Goal: Task Accomplishment & Management: Use online tool/utility

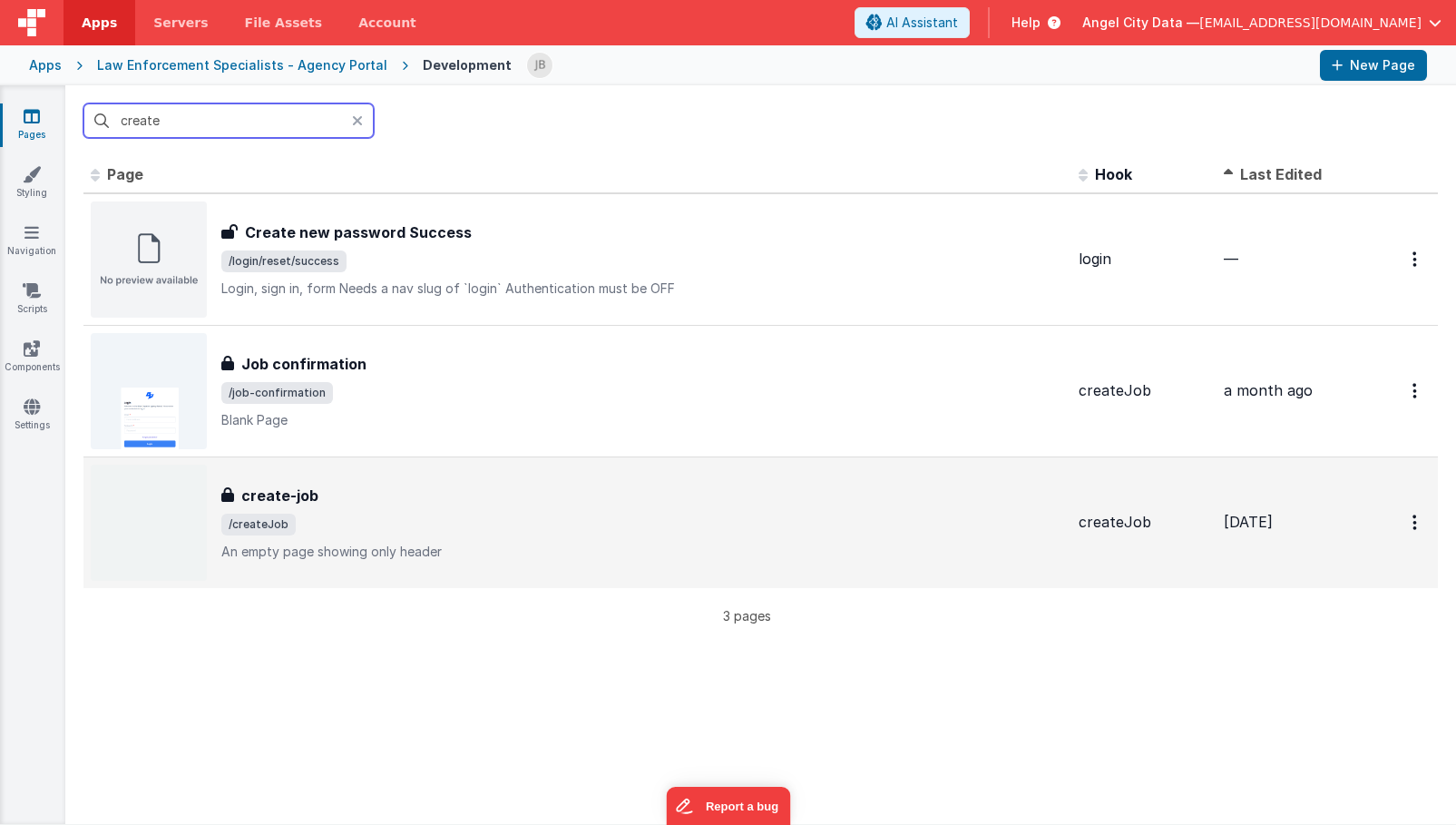
type input "create"
click at [271, 489] on h3 "create-job" at bounding box center [279, 495] width 77 height 22
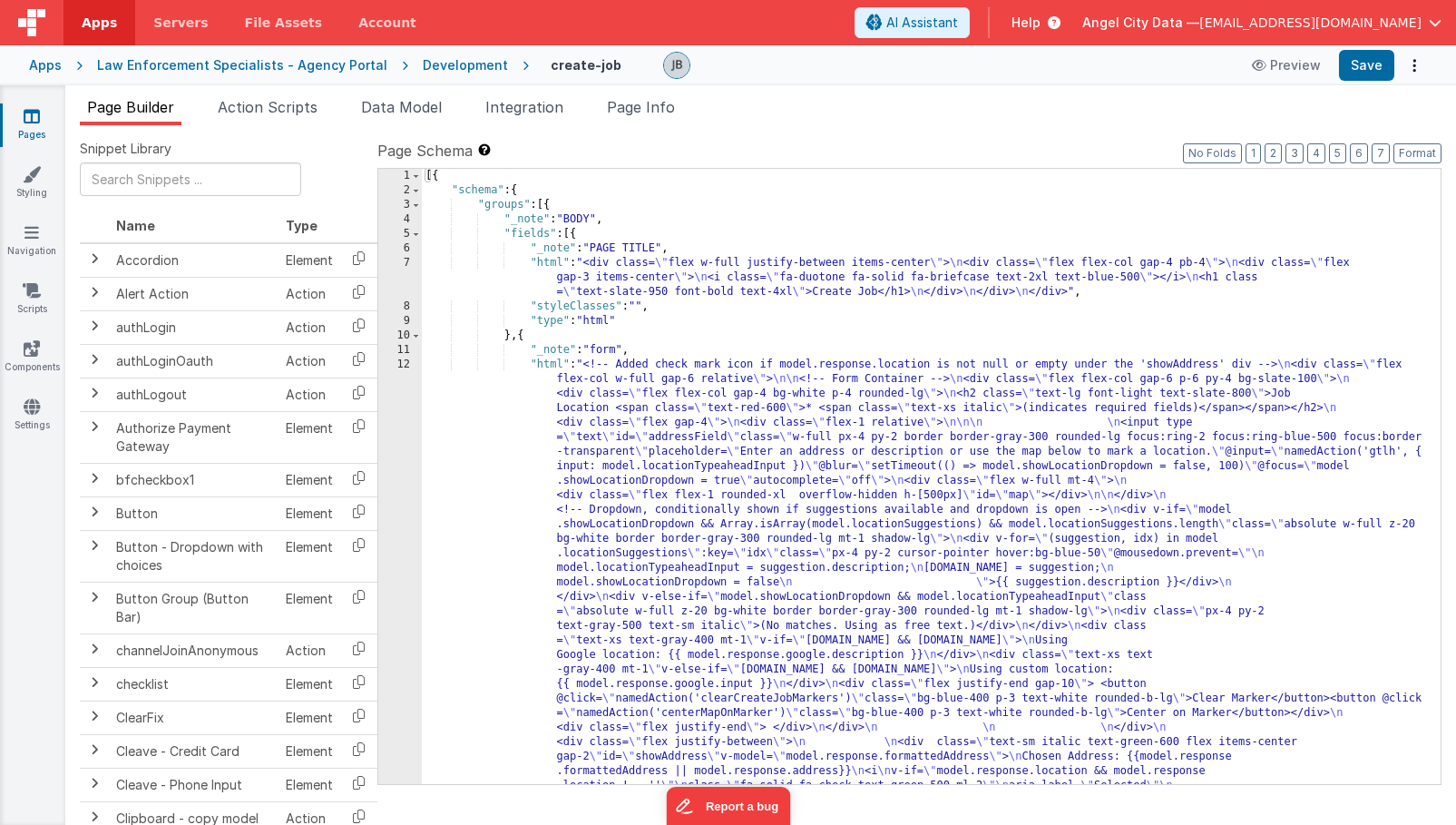
click at [275, 105] on span "Action Scripts" at bounding box center [267, 107] width 99 height 18
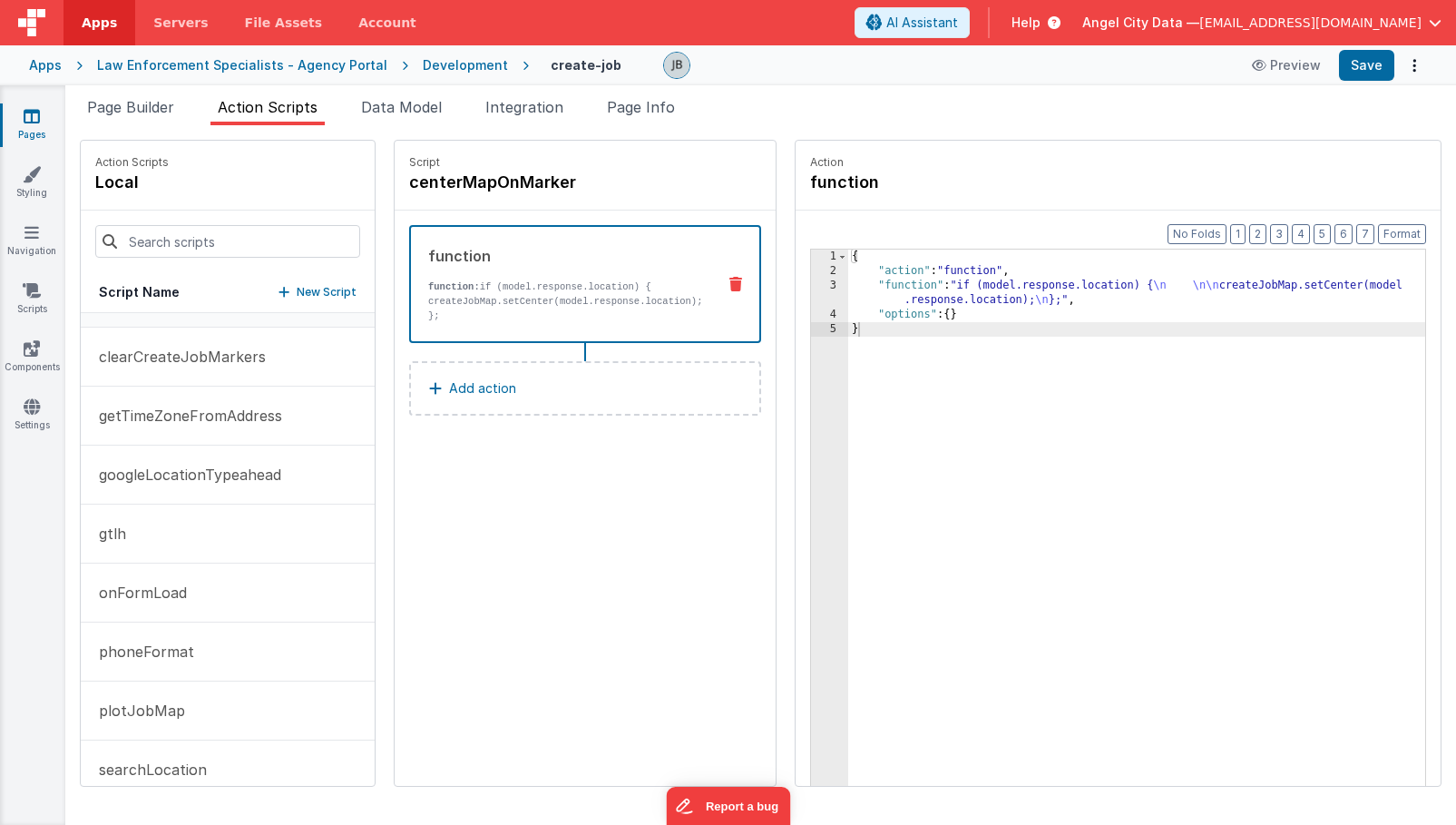
scroll to position [64, 0]
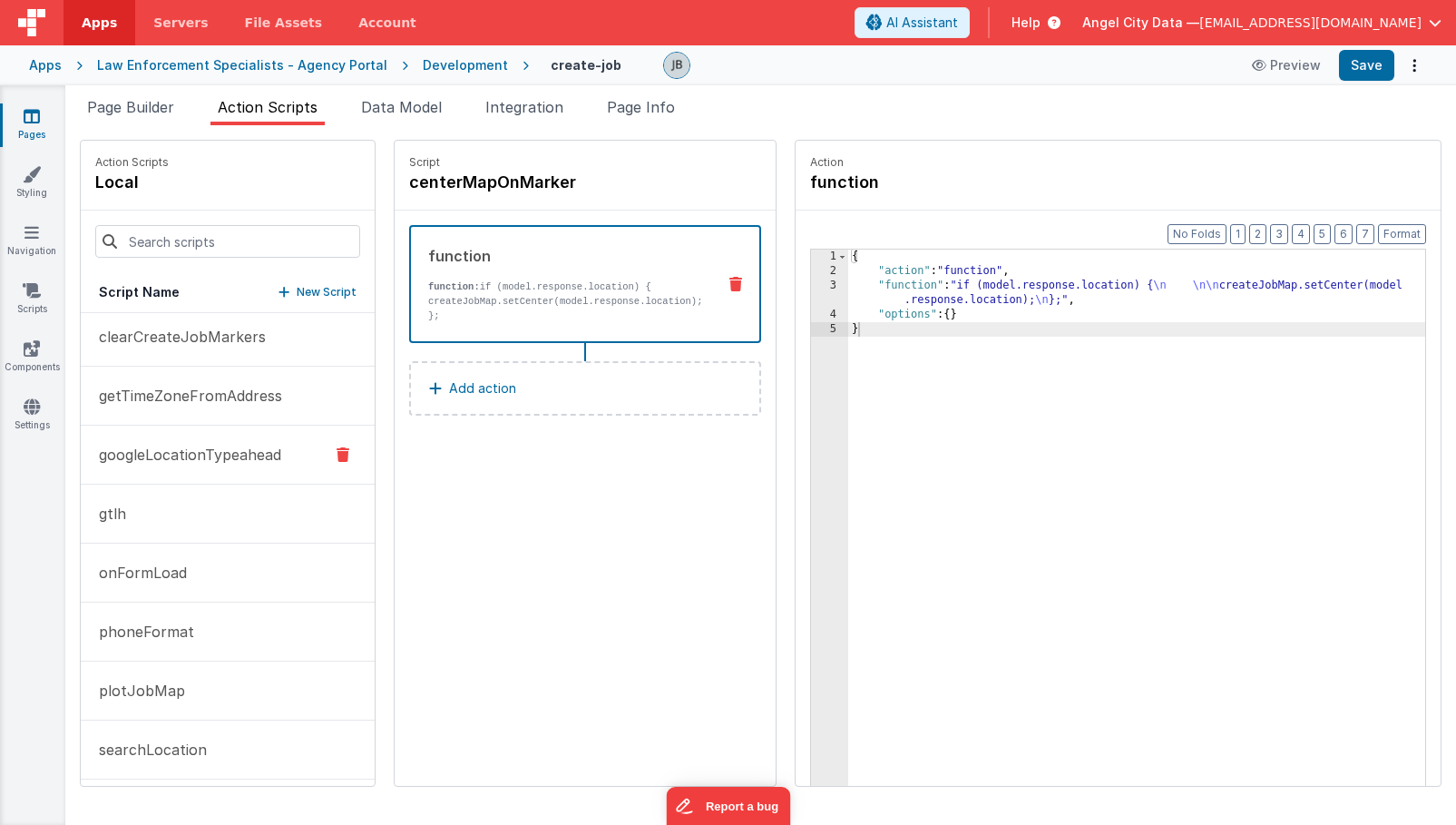
click at [243, 445] on p "googleLocationTypeahead" at bounding box center [185, 454] width 193 height 22
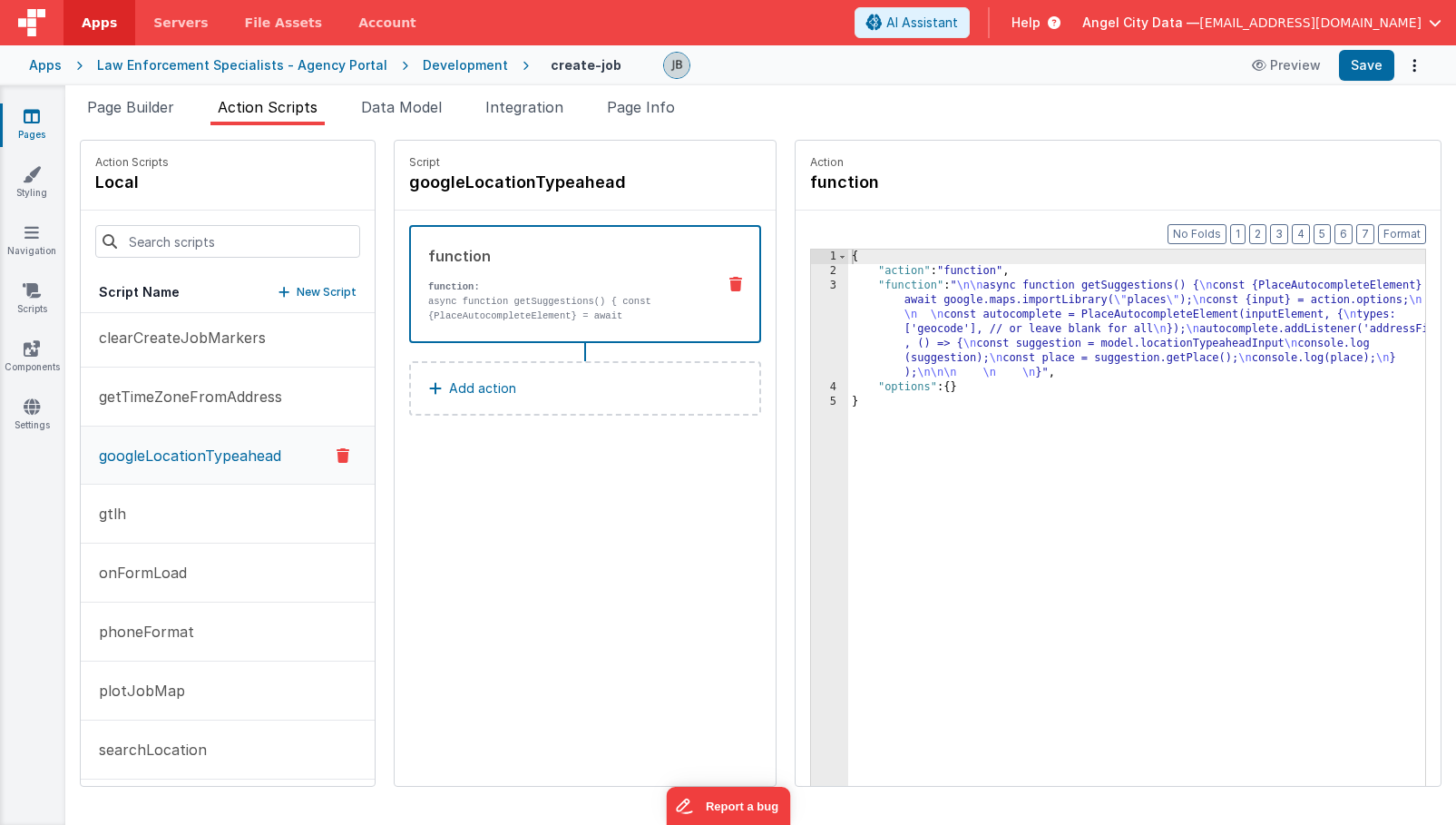
scroll to position [65, 0]
click at [810, 310] on div "3" at bounding box center [829, 329] width 37 height 101
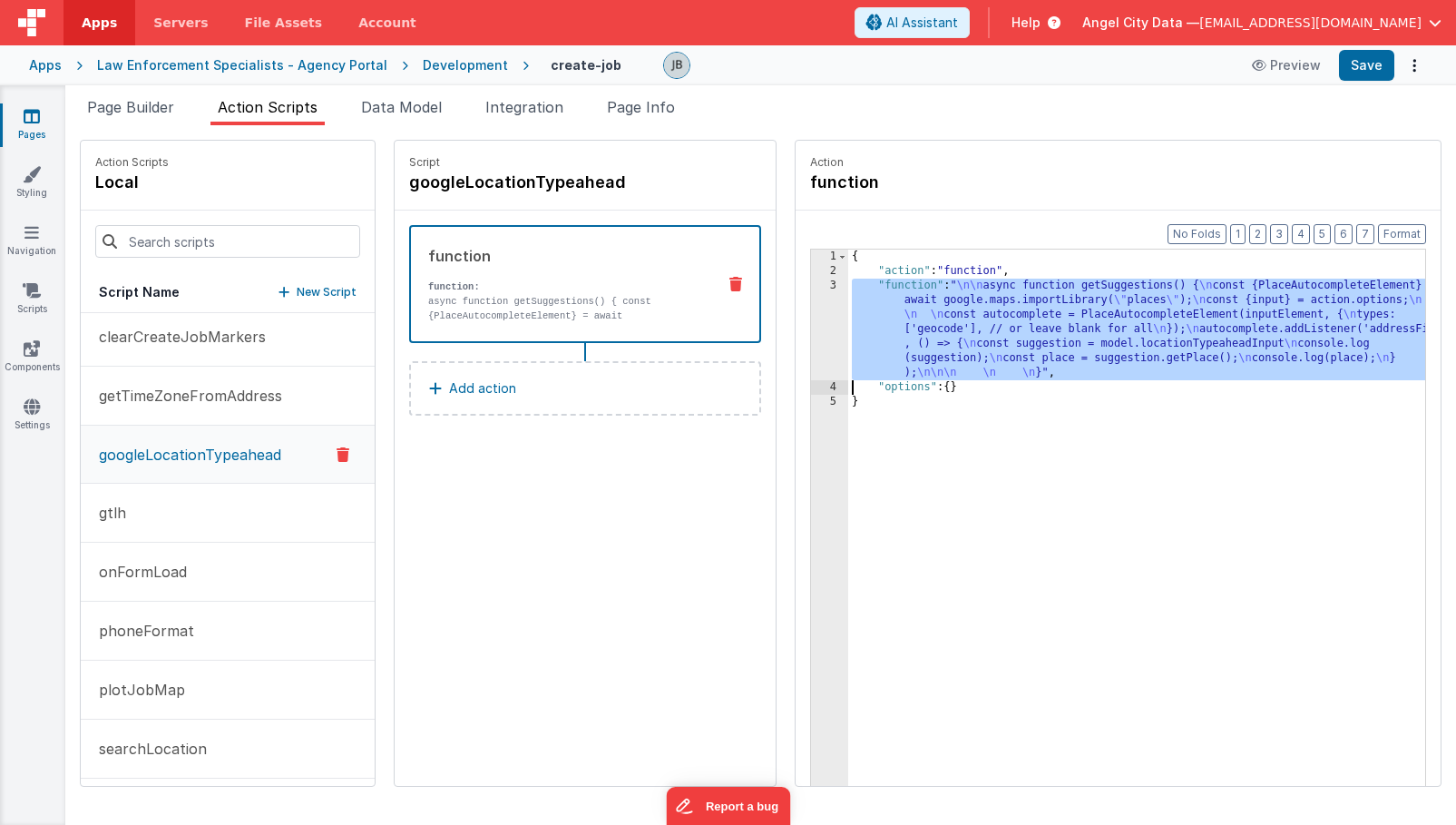
click at [810, 315] on div "3" at bounding box center [829, 329] width 37 height 101
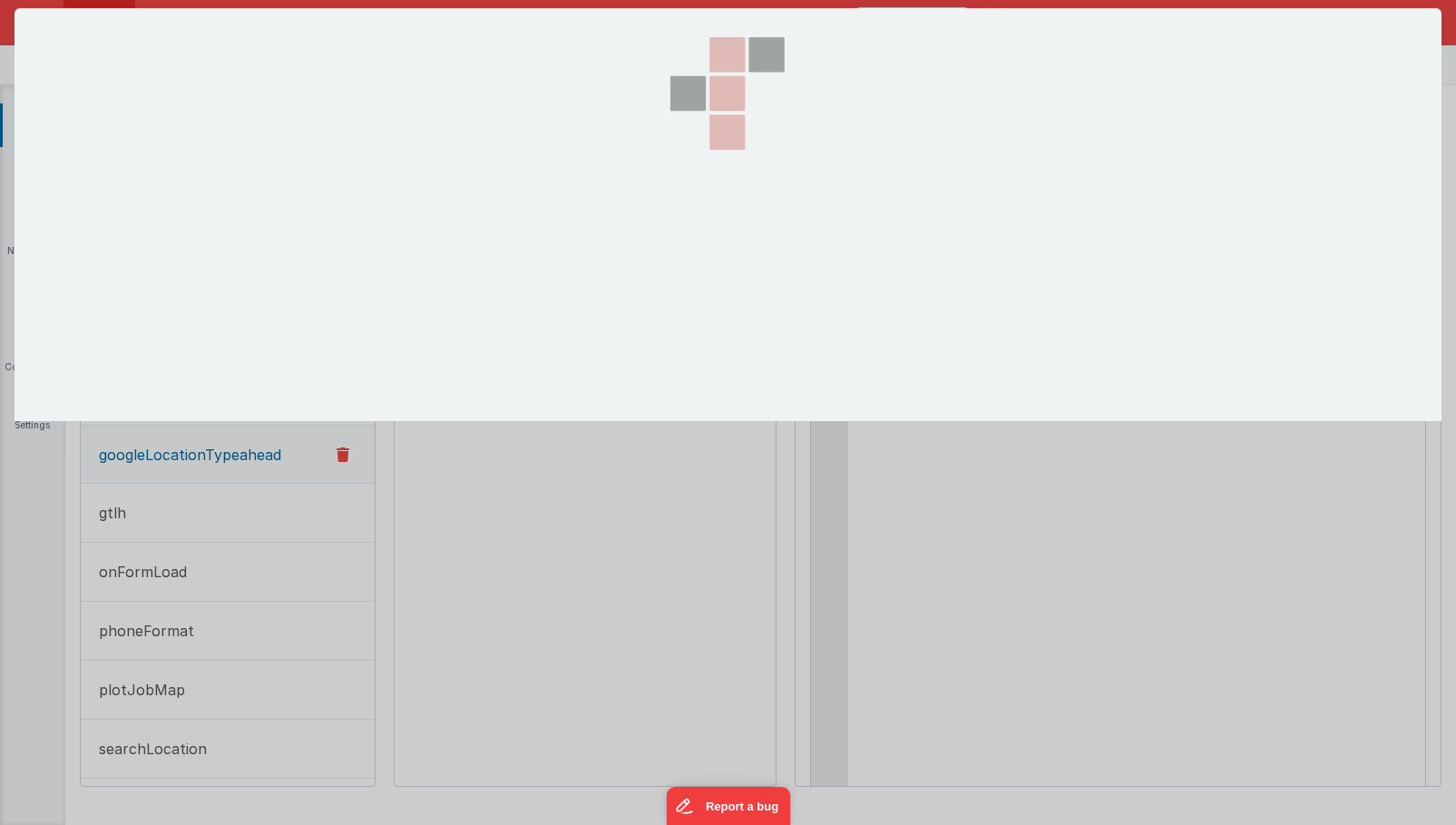
click at [795, 315] on div at bounding box center [728, 215] width 182 height 412
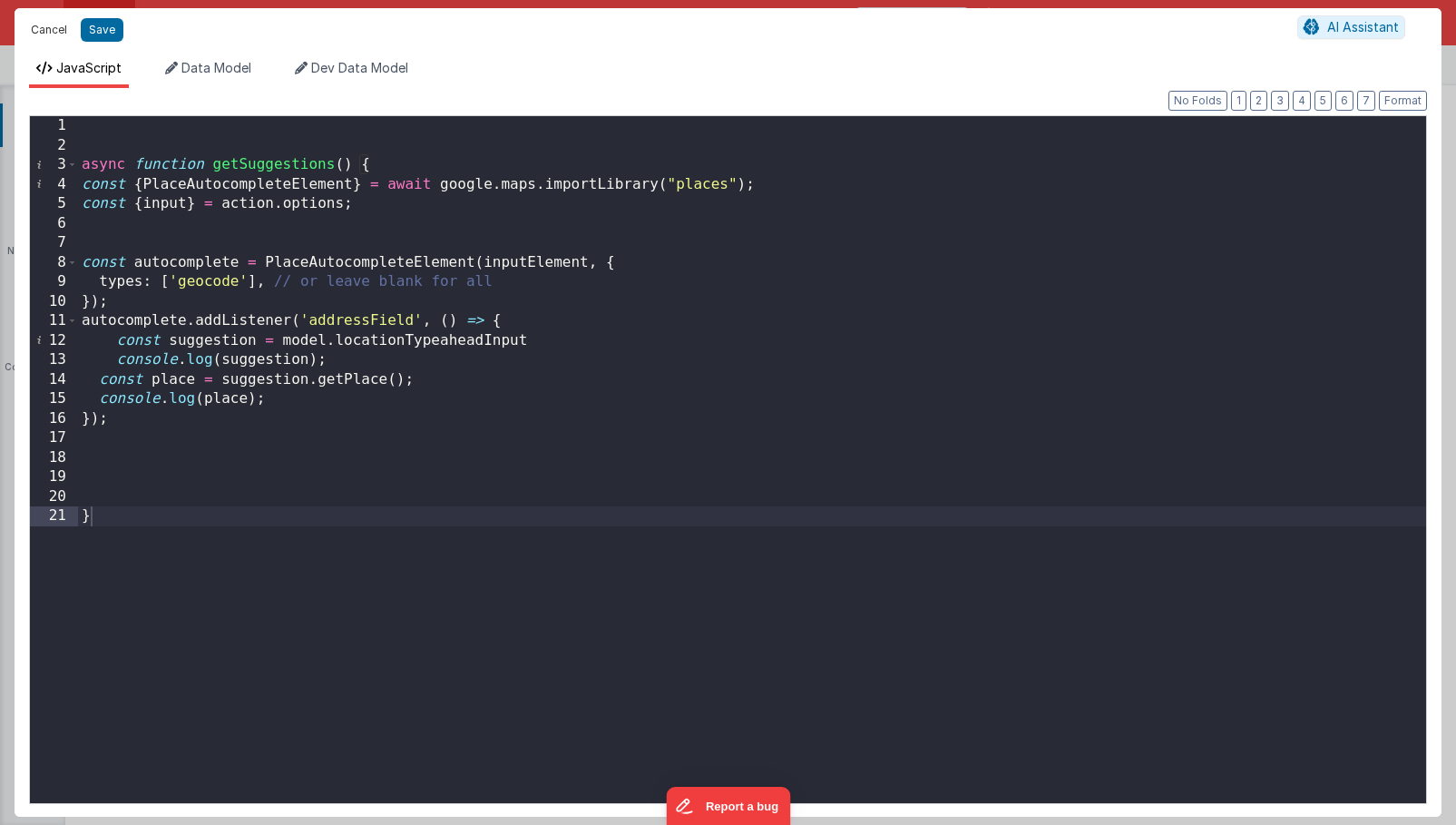
click at [52, 29] on button "Cancel" at bounding box center [49, 29] width 54 height 25
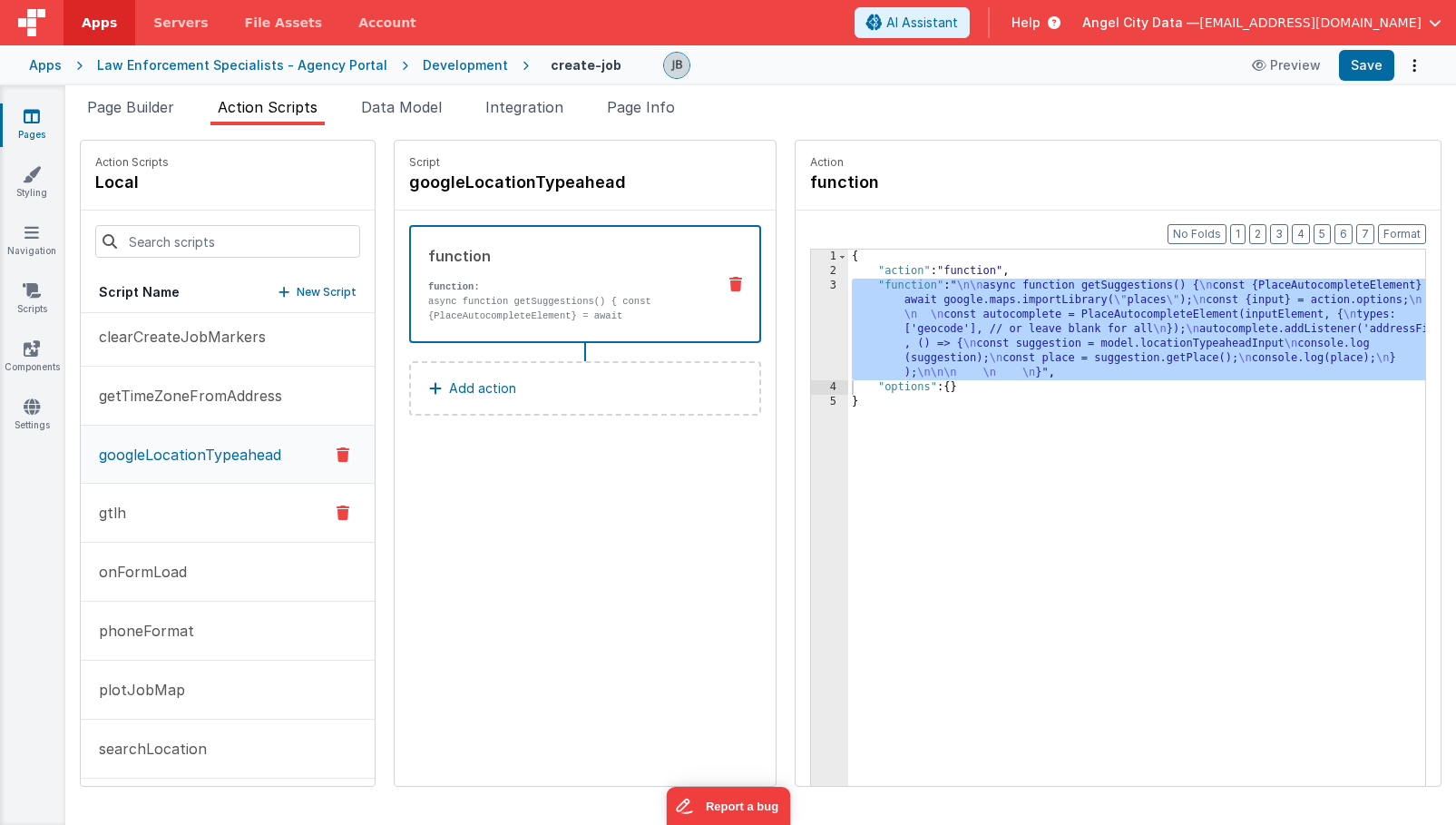
click at [151, 517] on button "gtlh" at bounding box center [228, 513] width 294 height 59
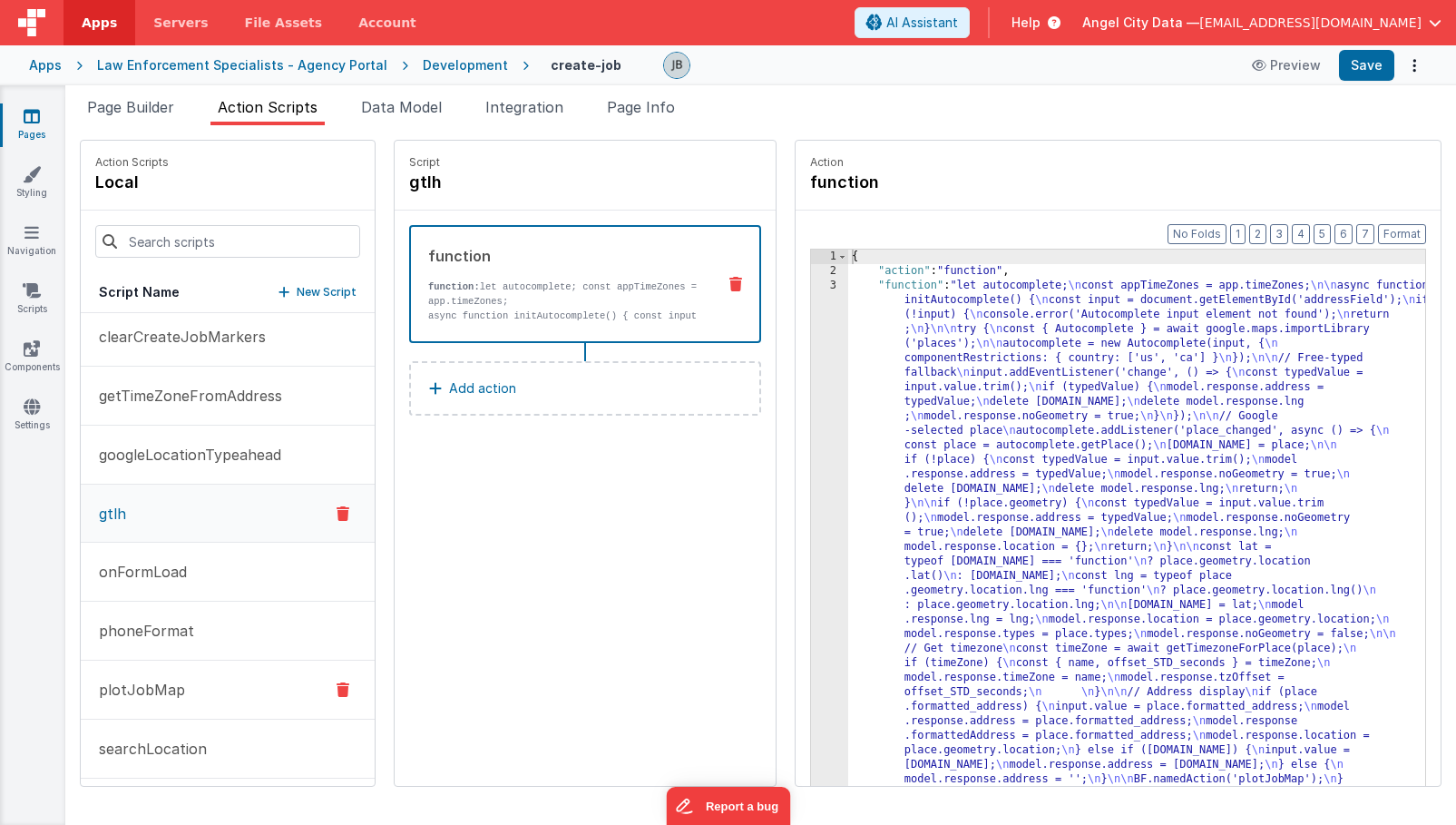
click at [182, 691] on button "plotJobMap" at bounding box center [228, 690] width 294 height 59
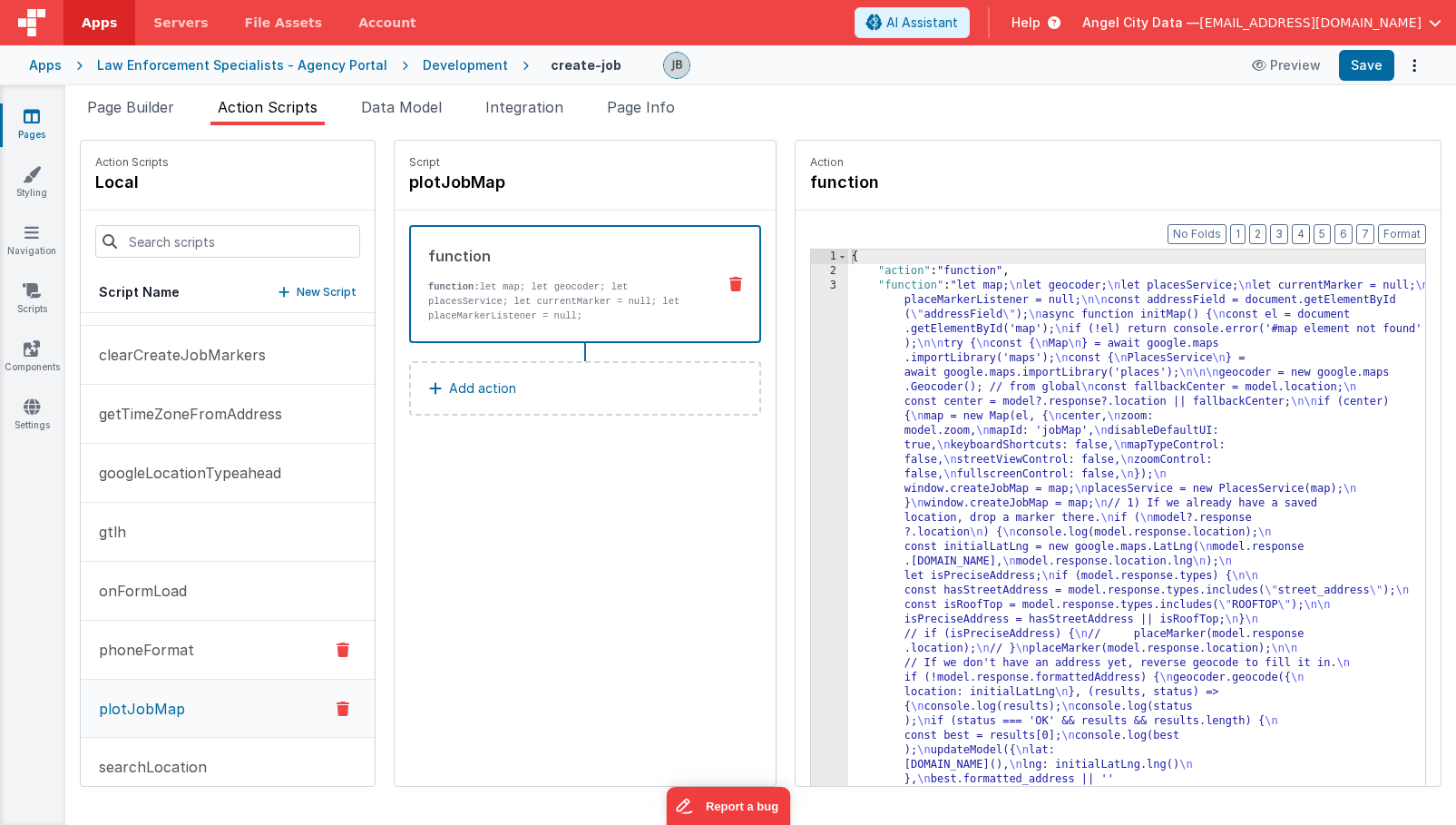
scroll to position [0, 0]
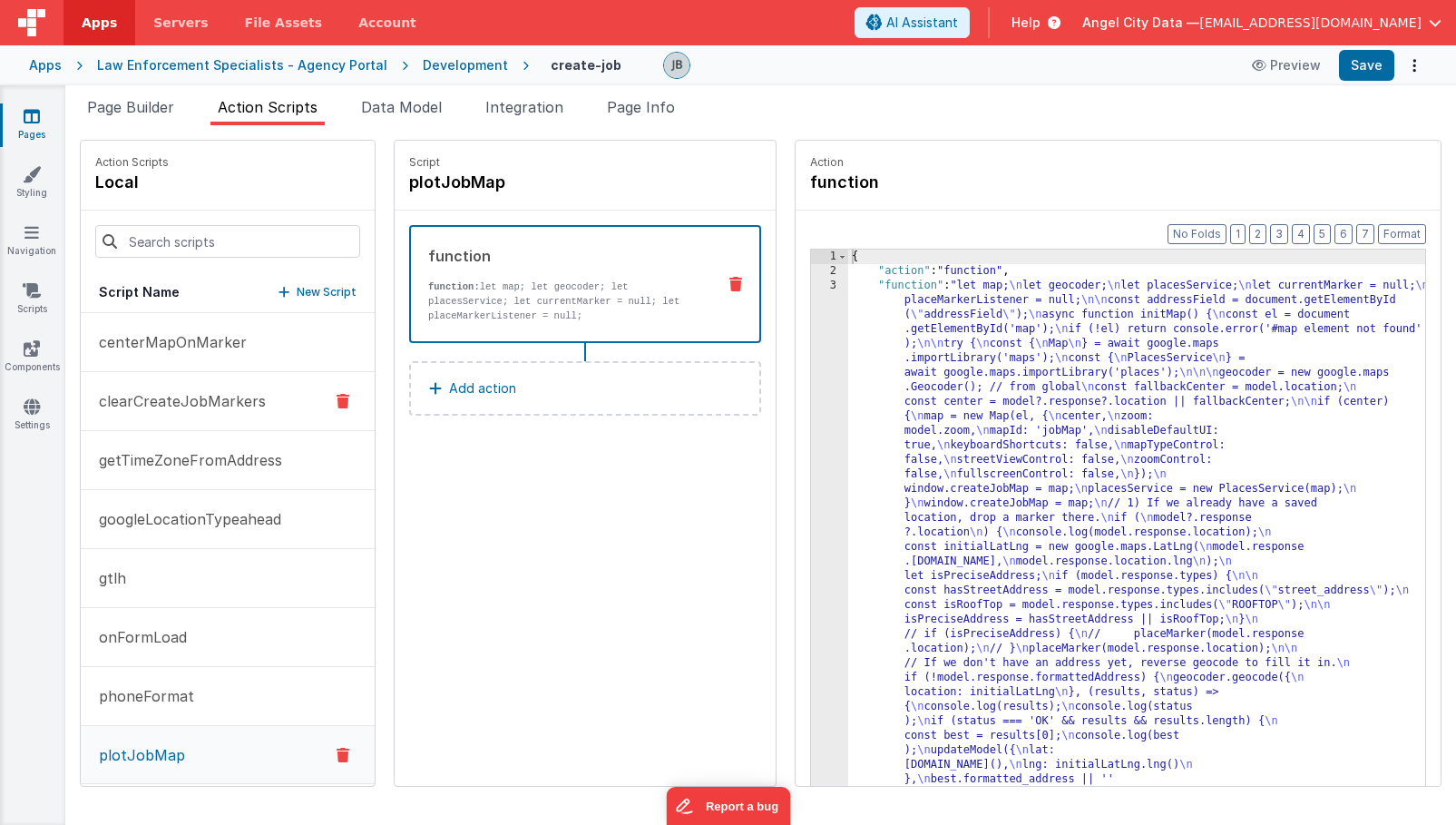
click at [176, 400] on p "clearCreateJobMarkers" at bounding box center [177, 400] width 178 height 22
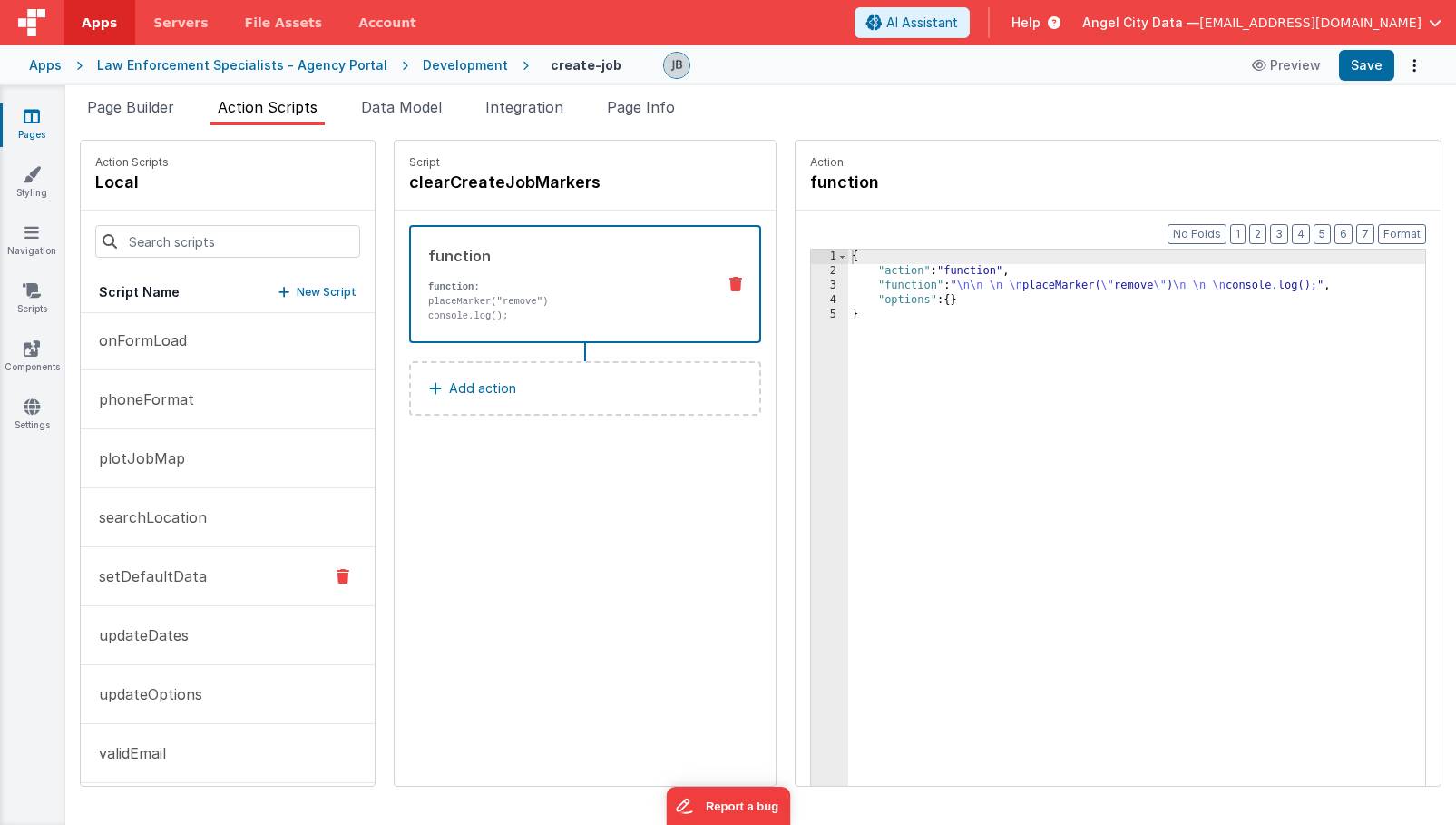
scroll to position [281, 0]
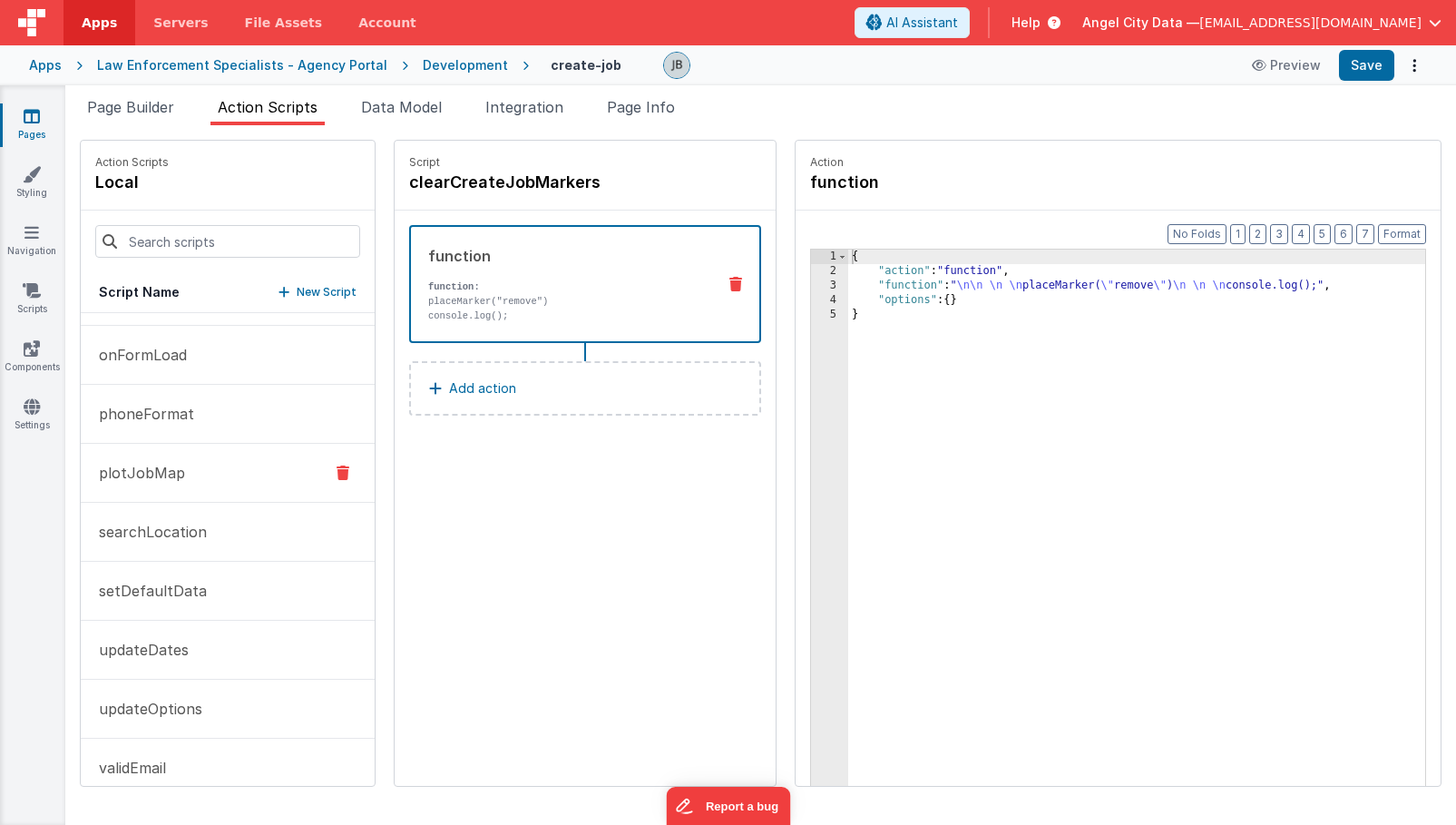
click at [175, 470] on p "plotJobMap" at bounding box center [137, 472] width 97 height 22
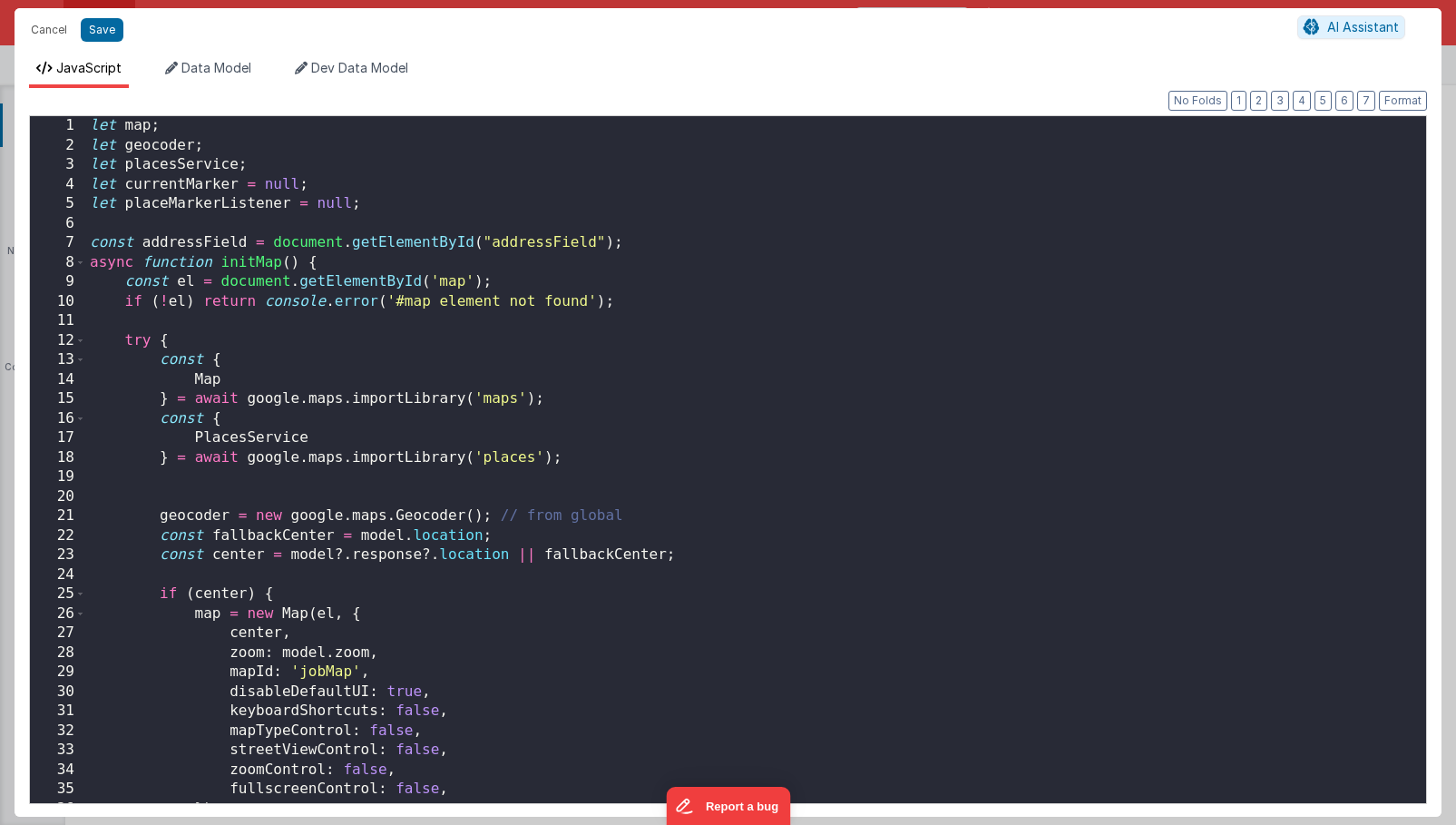
click at [572, 275] on div "let map ; let geocoder ; let placesService ; let currentMarker = null ; let pla…" at bounding box center [756, 479] width 1340 height 726
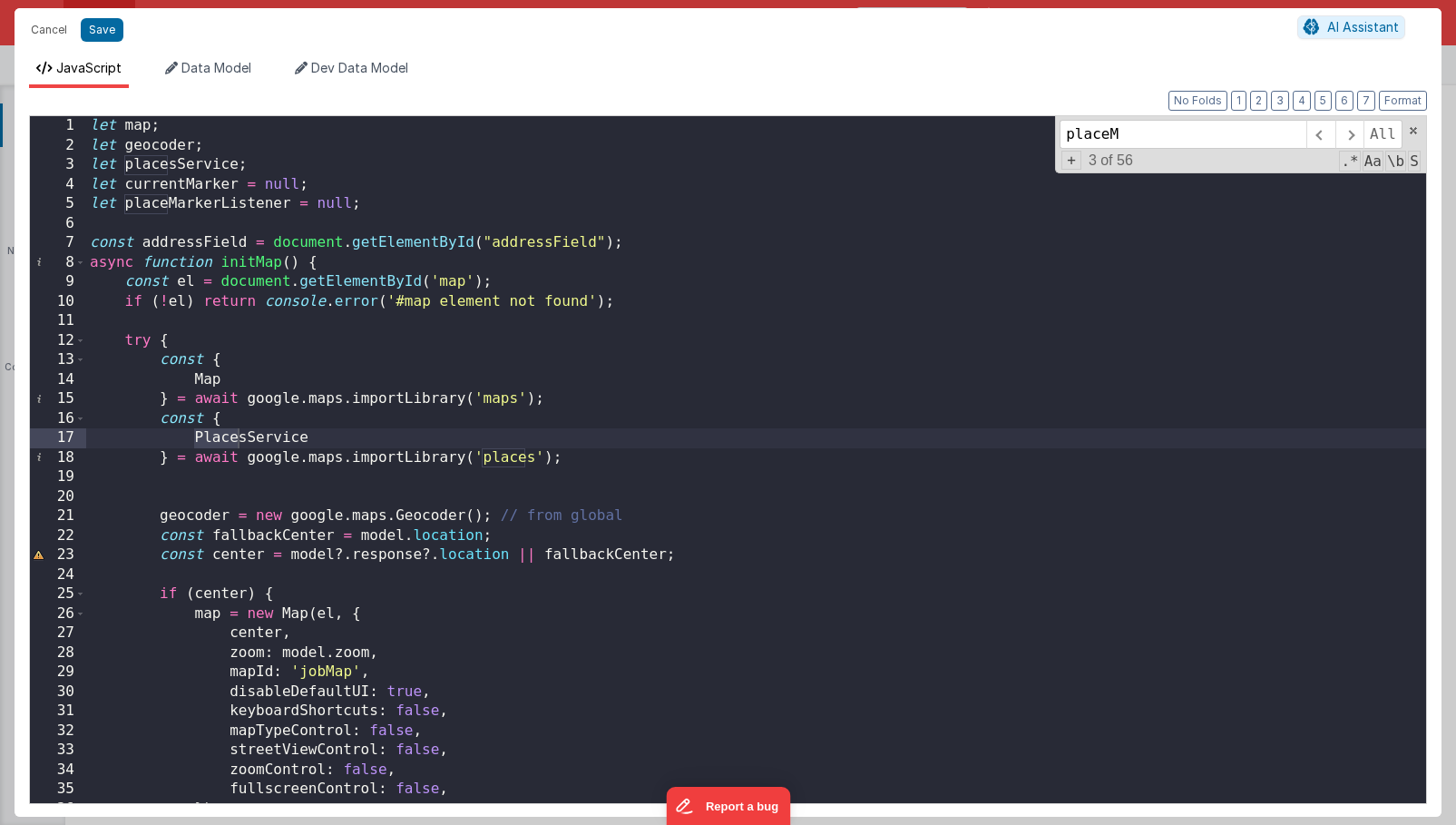
scroll to position [808, 0]
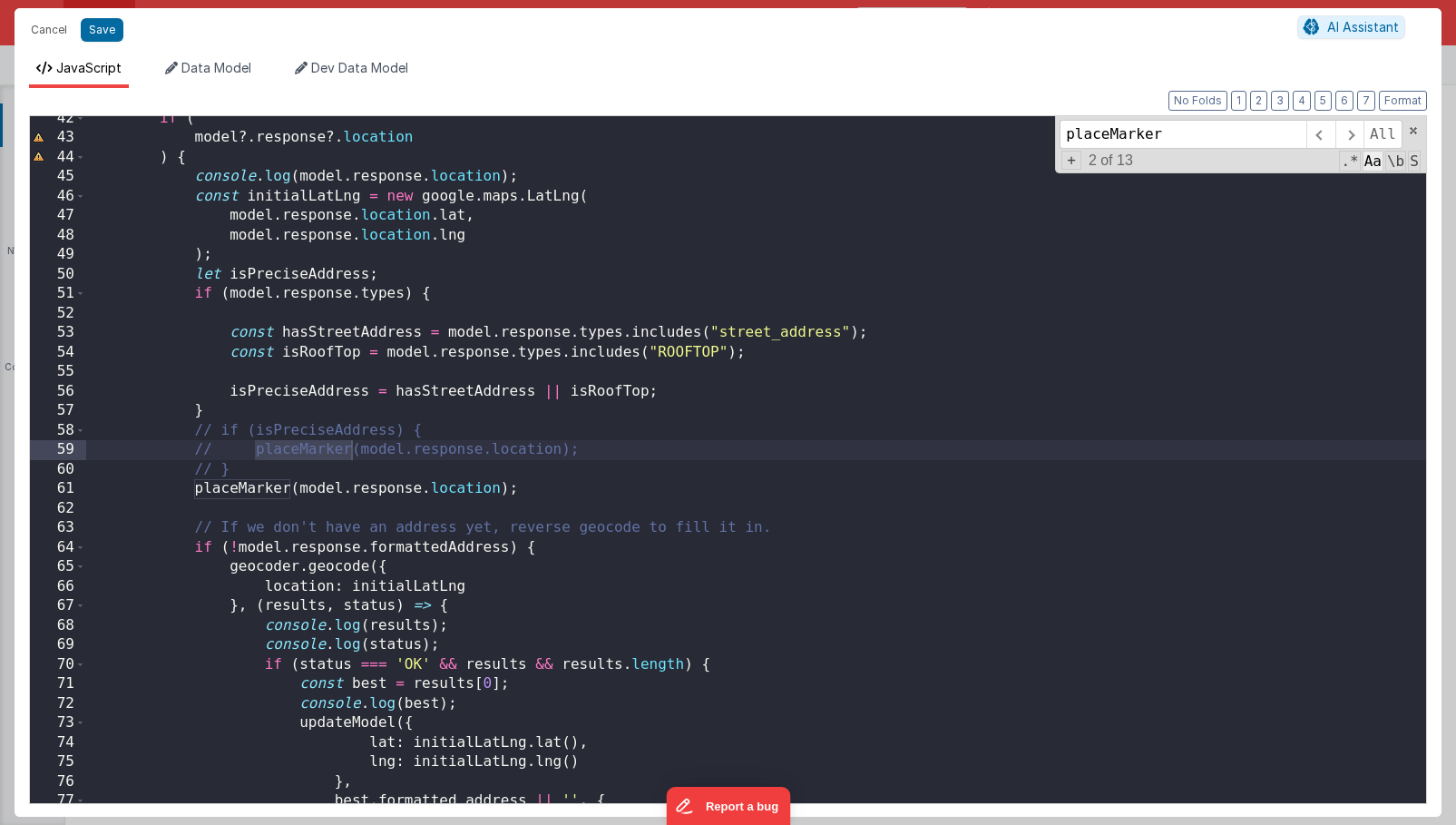
type input "placeMarker"
click at [1370, 160] on span "Aa" at bounding box center [1373, 161] width 21 height 21
click at [1324, 135] on span at bounding box center [1320, 134] width 28 height 29
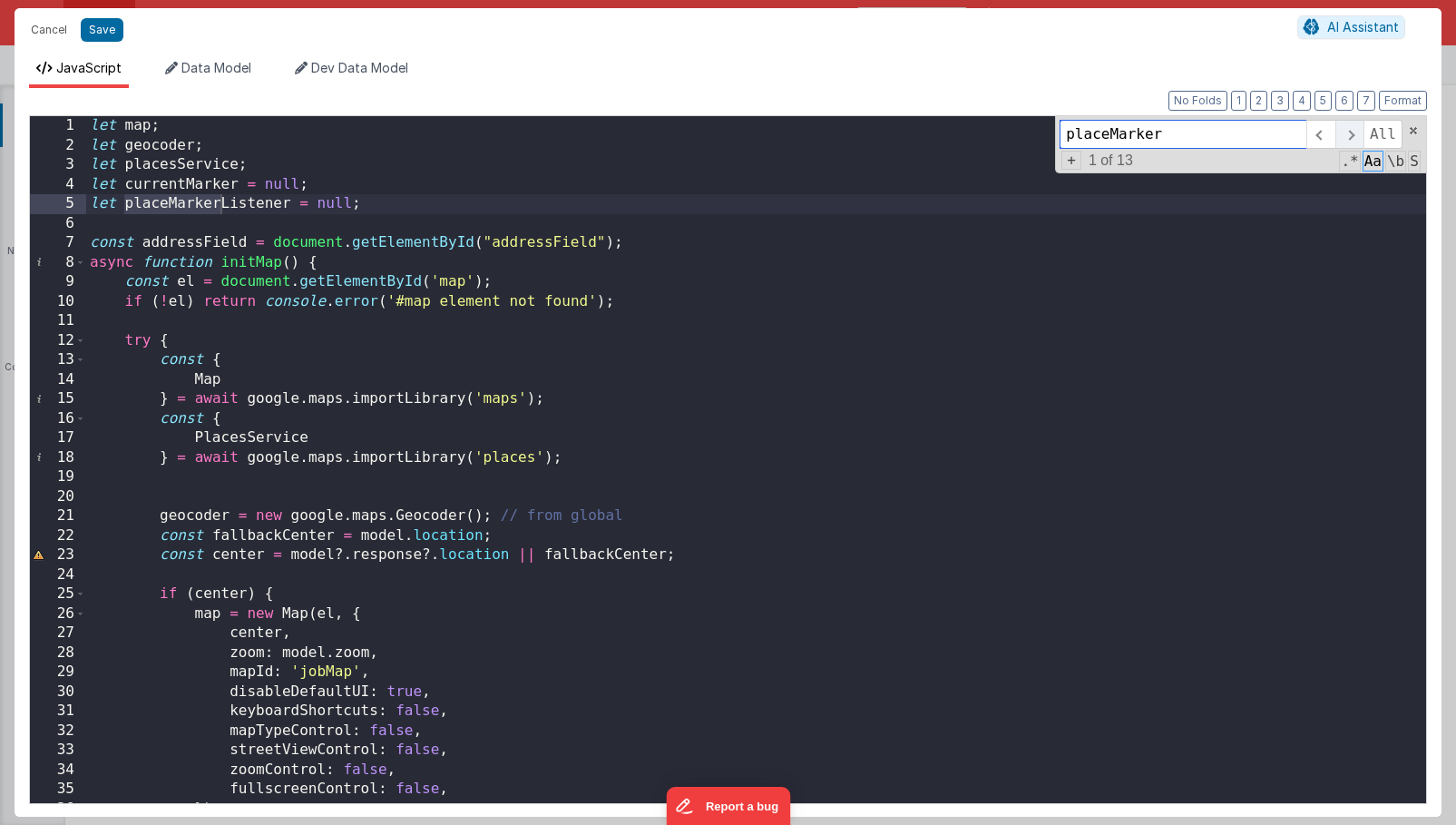
click at [1342, 134] on span at bounding box center [1349, 134] width 28 height 29
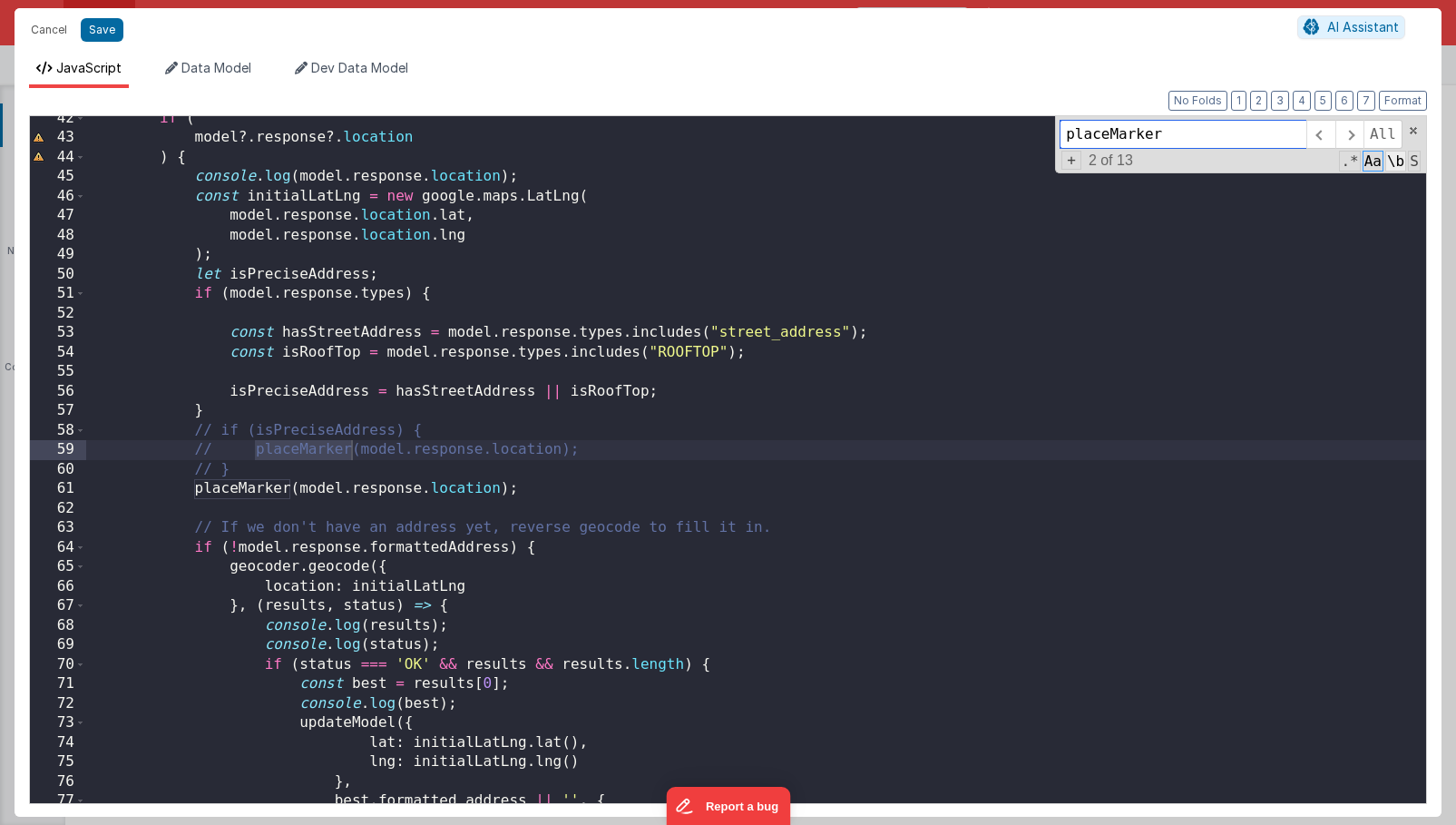
click at [1388, 161] on span "\b" at bounding box center [1395, 161] width 21 height 21
click at [1346, 136] on span at bounding box center [1349, 134] width 28 height 29
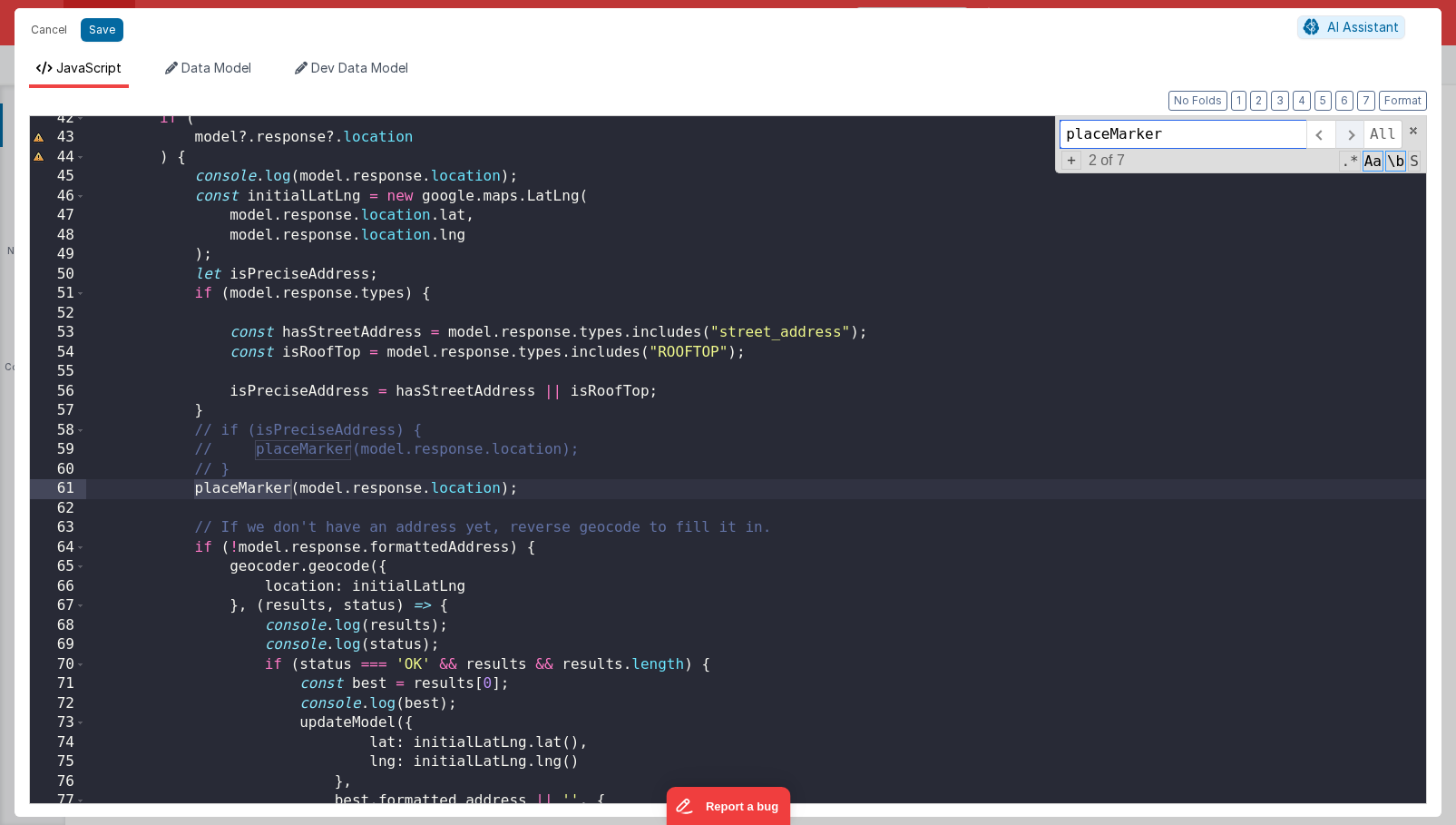
click at [1346, 136] on span at bounding box center [1349, 134] width 28 height 29
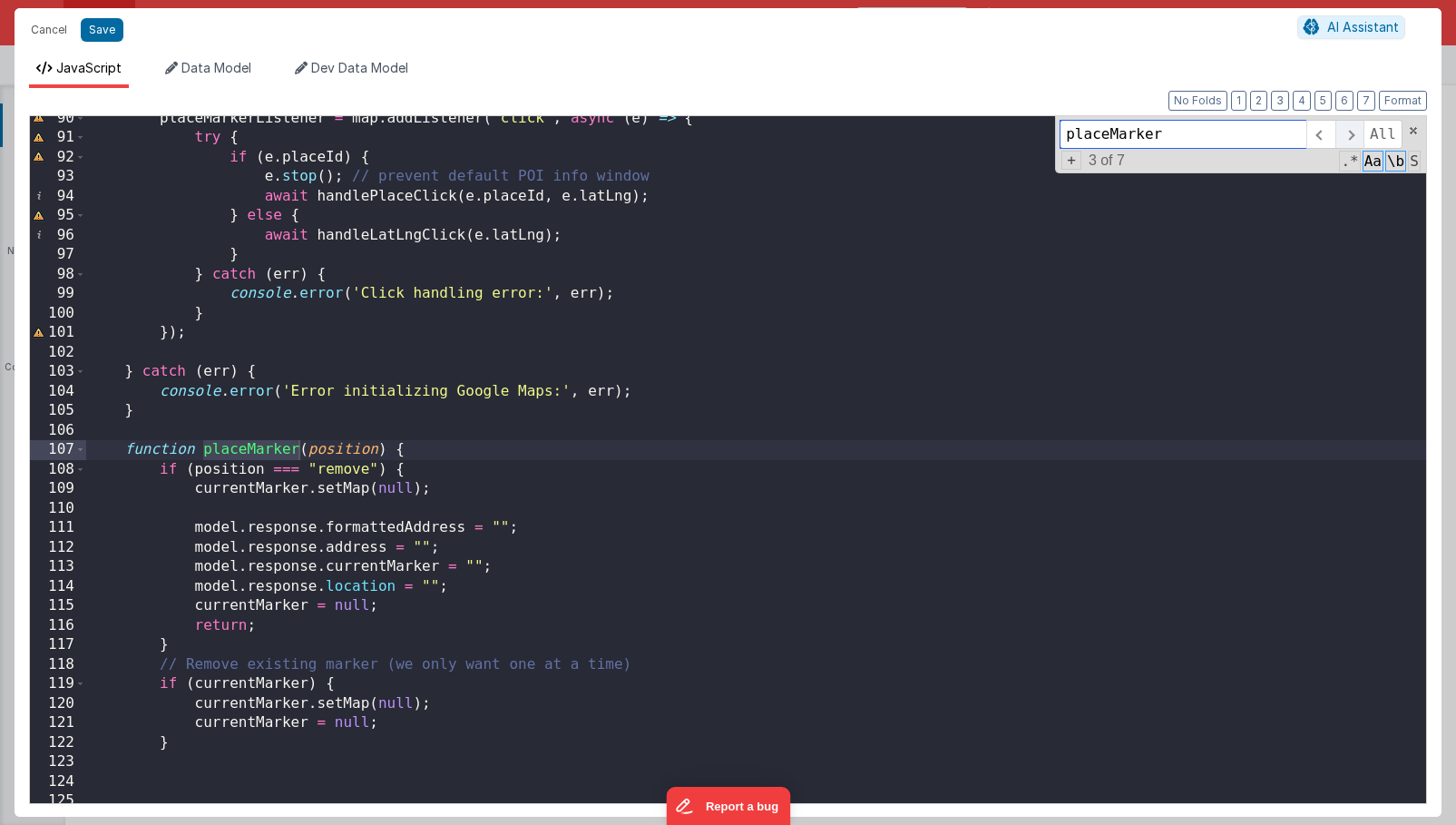
scroll to position [1744, 0]
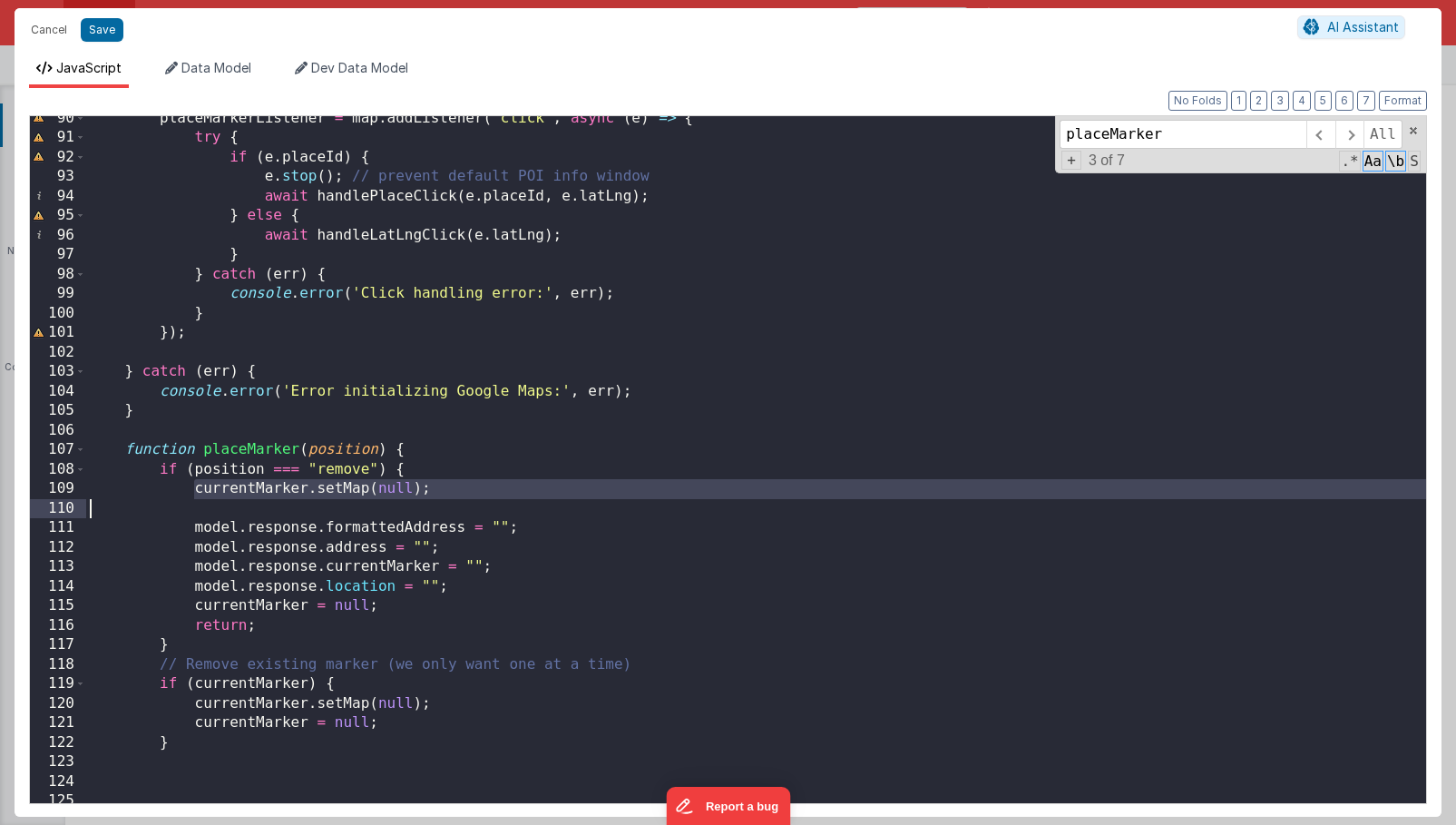
drag, startPoint x: 193, startPoint y: 492, endPoint x: 496, endPoint y: 507, distance: 303.4
click at [496, 507] on div "placeMarkerListener = map . addListener ( 'click' , async ( e ) => { try { if (…" at bounding box center [756, 472] width 1340 height 726
